Goal: Information Seeking & Learning: Learn about a topic

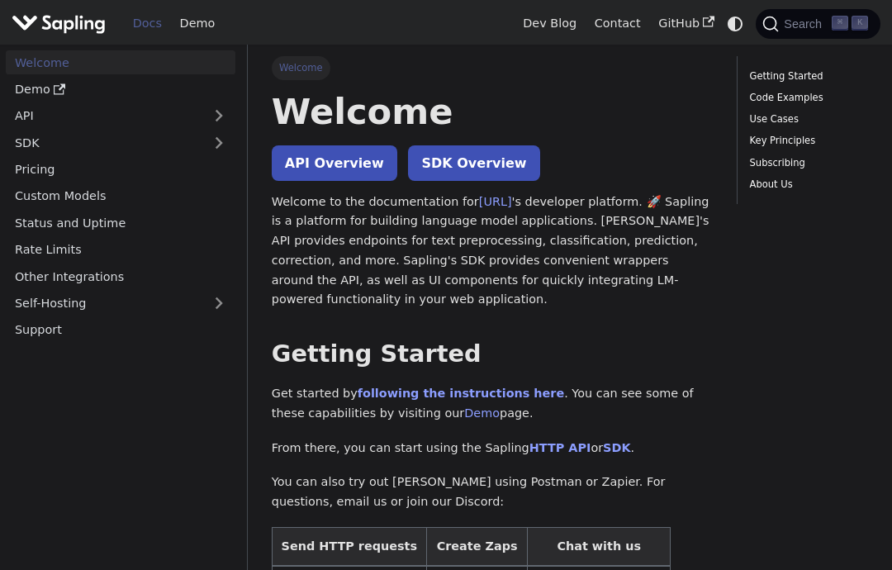
click at [339, 176] on link "API Overview" at bounding box center [335, 163] width 126 height 36
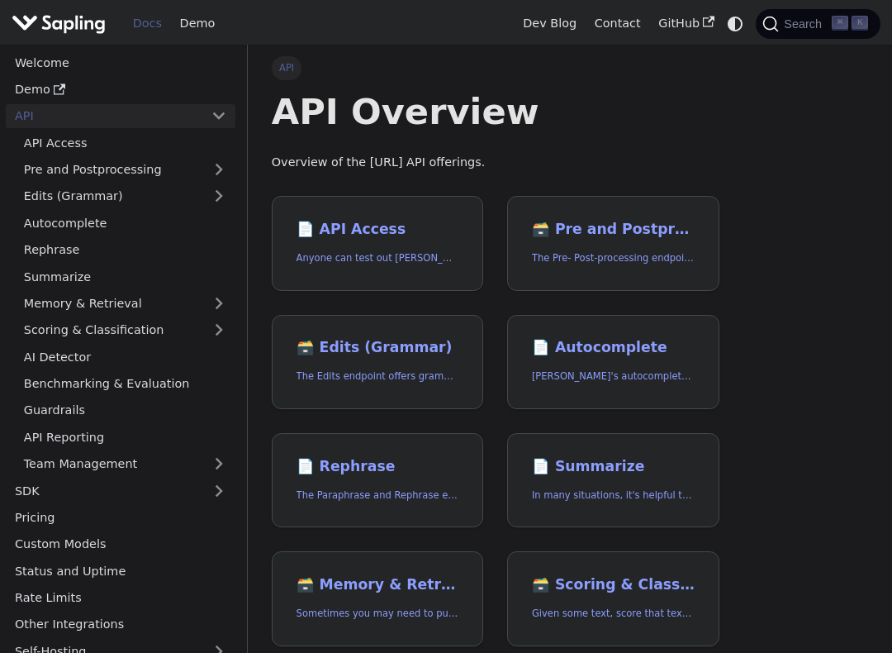
click at [435, 258] on p "Anyone can test out [PERSON_NAME]'s API. To get started with the API, simply:" at bounding box center [378, 258] width 163 height 16
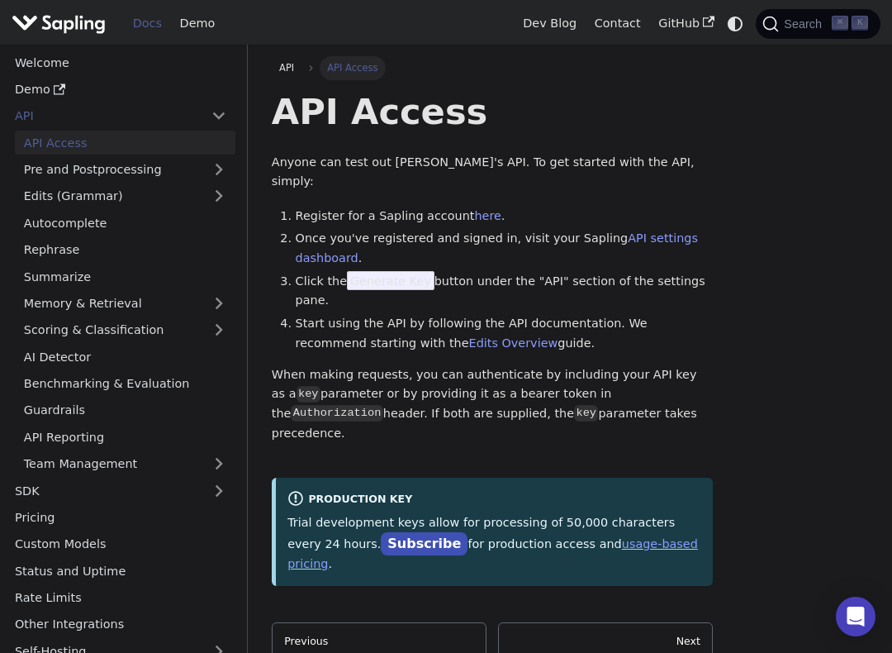
click at [184, 172] on link "Pre and Postprocessing" at bounding box center [125, 170] width 221 height 24
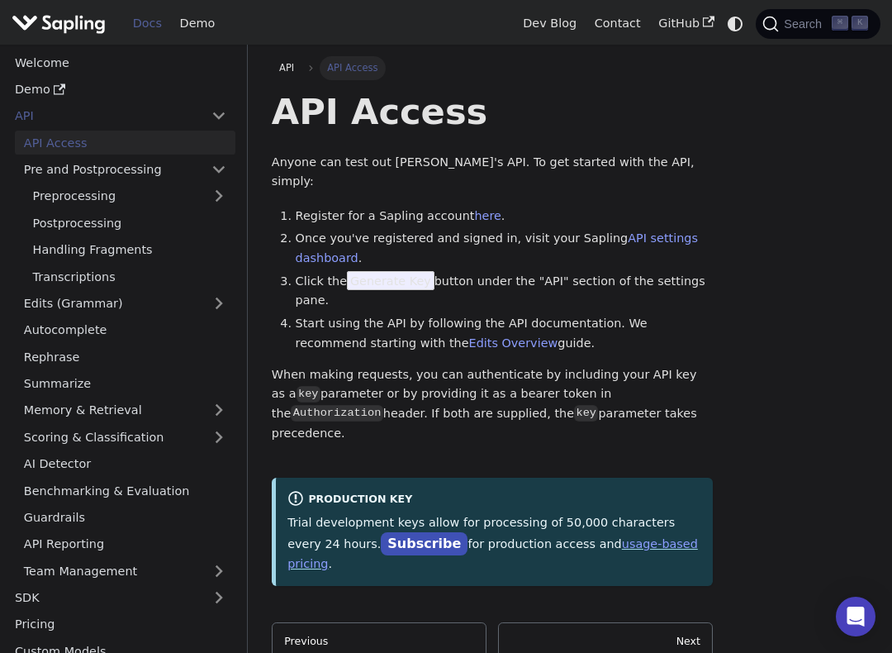
click at [55, 269] on link "Transcriptions" at bounding box center [130, 276] width 212 height 24
